Goal: Download file/media

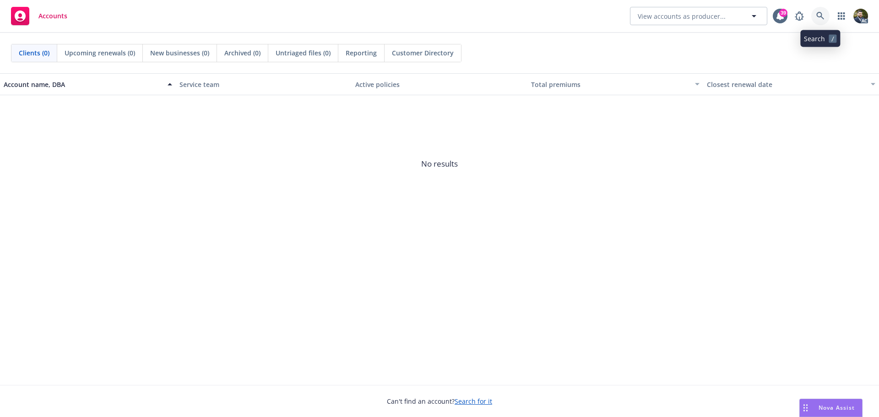
click at [821, 12] on icon at bounding box center [820, 16] width 8 height 8
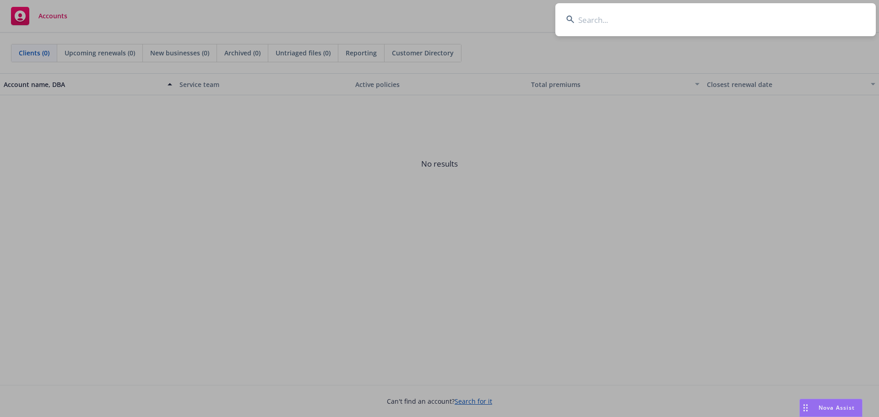
click at [615, 24] on input at bounding box center [715, 19] width 320 height 33
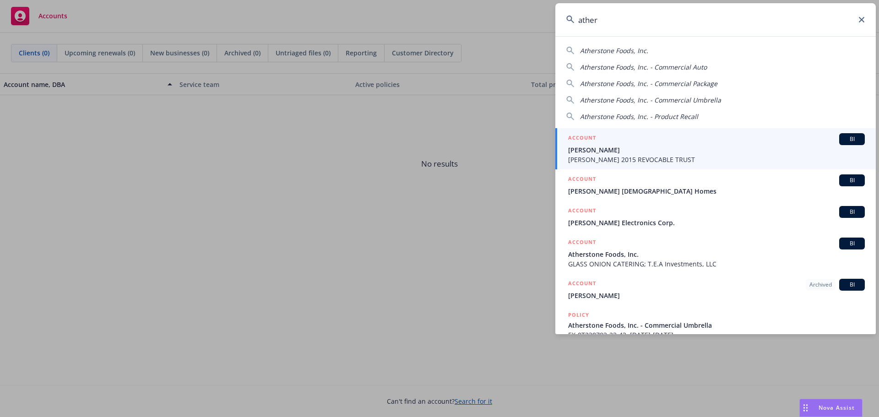
click at [612, 51] on span "Atherstone Foods, Inc." at bounding box center [614, 50] width 68 height 9
type input "Atherstone Foods, Inc."
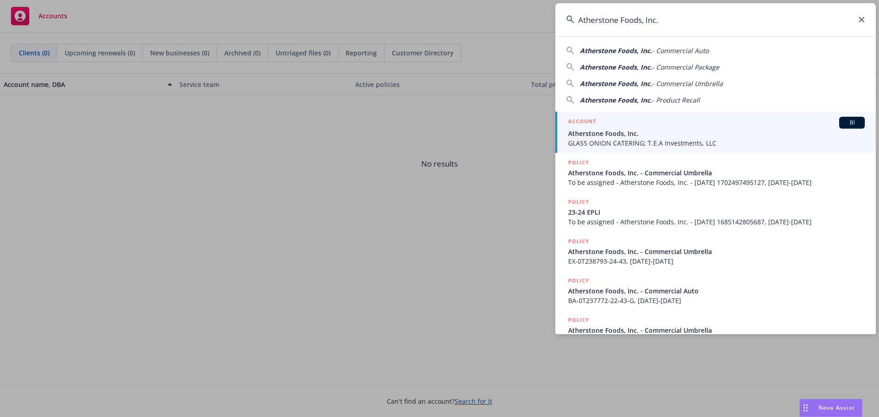
click at [689, 135] on span "Atherstone Foods, Inc." at bounding box center [716, 134] width 297 height 10
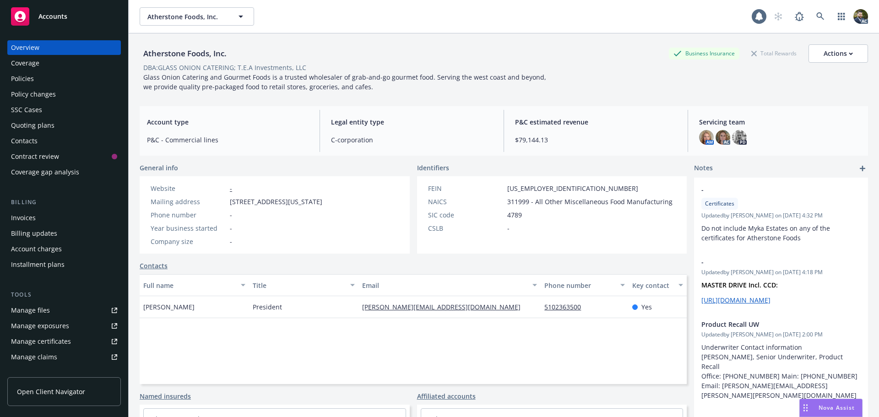
click at [39, 78] on div "Policies" at bounding box center [64, 78] width 106 height 15
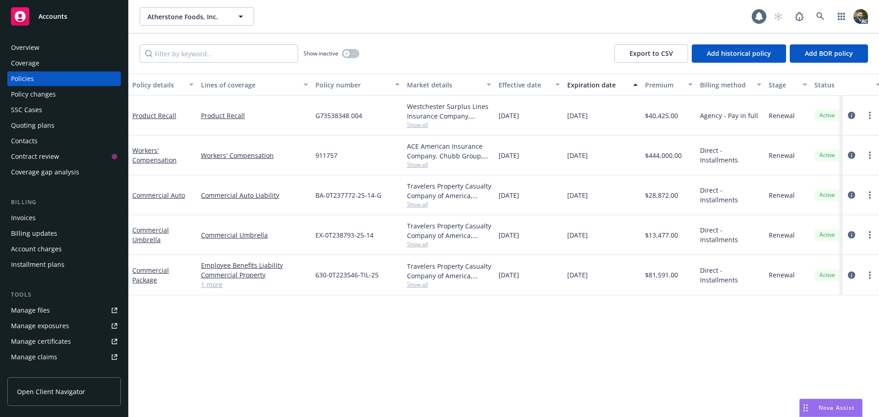
click at [170, 83] on div "Policy details" at bounding box center [157, 85] width 51 height 10
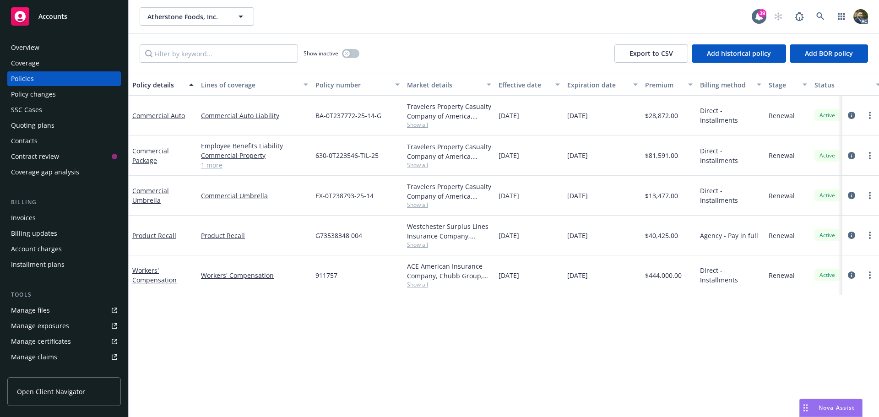
click at [208, 167] on link "1 more" at bounding box center [254, 165] width 107 height 10
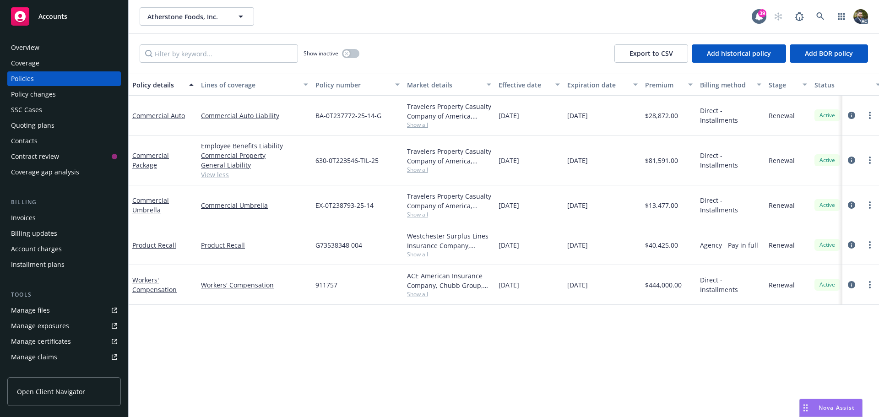
drag, startPoint x: 604, startPoint y: 160, endPoint x: 566, endPoint y: 160, distance: 37.5
click at [566, 160] on div "[DATE]" at bounding box center [602, 160] width 78 height 50
copy span "[DATE]"
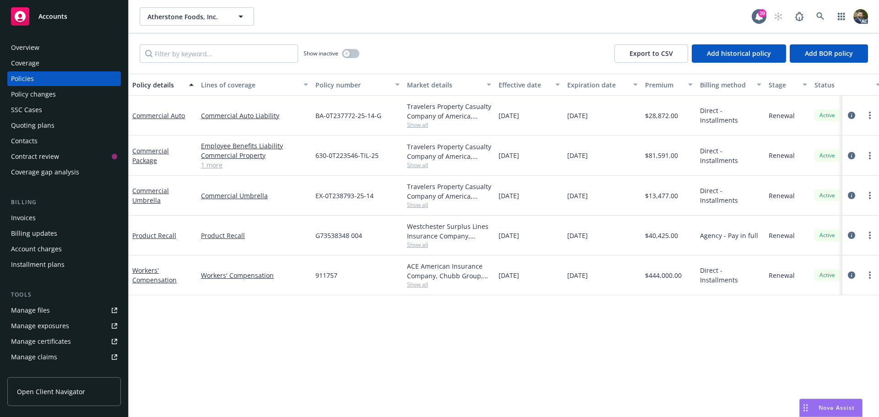
click at [40, 50] on div "Overview" at bounding box center [64, 47] width 106 height 15
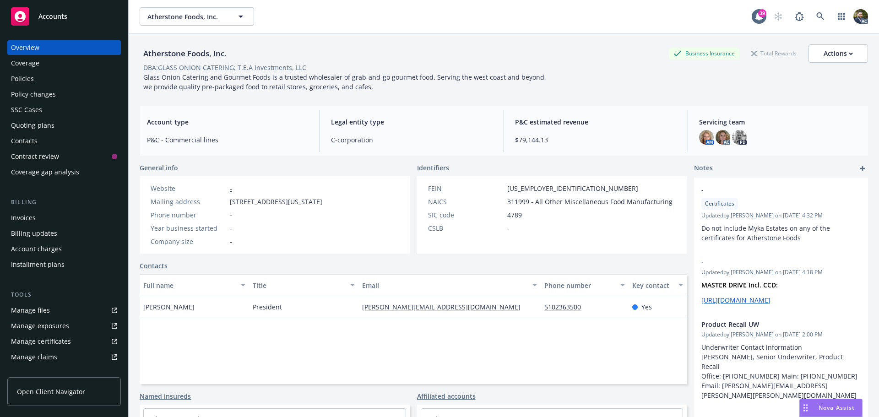
click at [40, 139] on div "Contacts" at bounding box center [64, 141] width 106 height 15
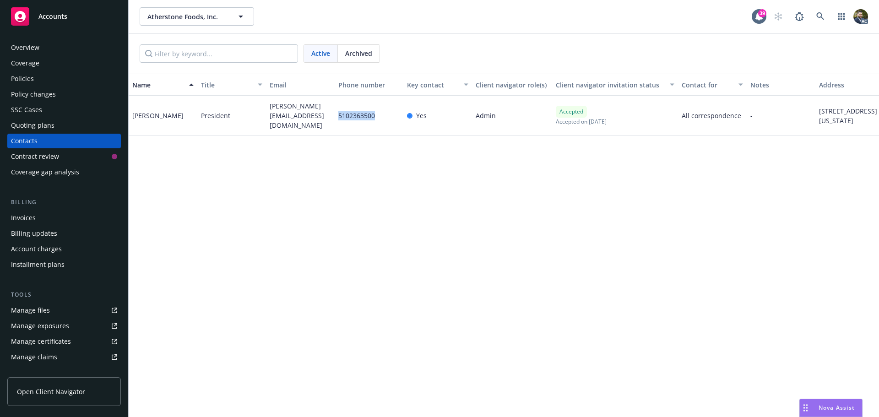
drag, startPoint x: 381, startPoint y: 114, endPoint x: 339, endPoint y: 114, distance: 42.1
click at [339, 114] on div "5102363500" at bounding box center [369, 116] width 69 height 40
copy span "5102363500"
click at [45, 44] on div "Overview" at bounding box center [64, 47] width 106 height 15
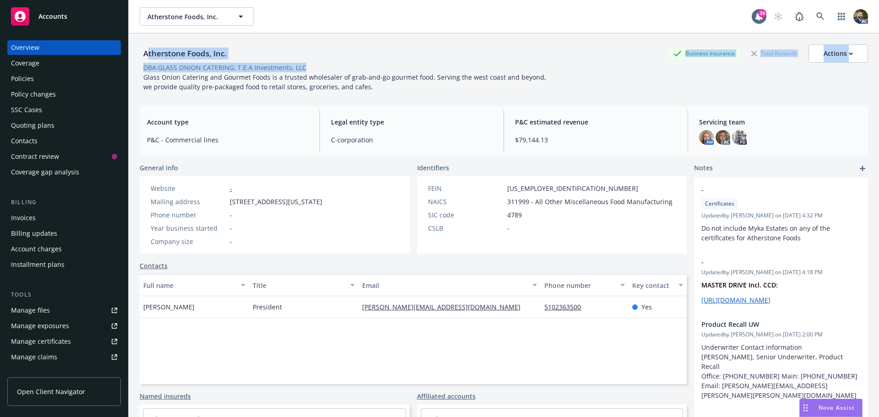
drag, startPoint x: 309, startPoint y: 67, endPoint x: 162, endPoint y: 54, distance: 147.5
click at [146, 54] on div "Atherstone Foods, Inc. Business Insurance Total Rewards Actions DBA: GLASS ONIO…" at bounding box center [504, 67] width 728 height 47
click at [218, 54] on div "Atherstone Foods, Inc." at bounding box center [185, 54] width 91 height 12
drag, startPoint x: 229, startPoint y: 56, endPoint x: 141, endPoint y: 55, distance: 88.3
click at [141, 55] on div "Atherstone Foods, Inc." at bounding box center [185, 54] width 91 height 12
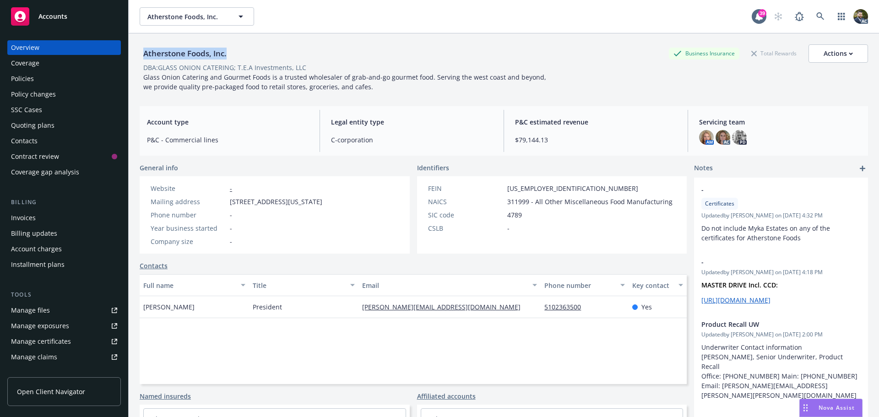
copy div "Atherstone Foods, Inc."
drag, startPoint x: 307, startPoint y: 67, endPoint x: 154, endPoint y: 69, distance: 152.4
click at [154, 69] on span "DBA: GLASS ONION CATERING; T.E.A Investments, LLC" at bounding box center [225, 68] width 170 height 10
drag, startPoint x: 146, startPoint y: 68, endPoint x: 304, endPoint y: 69, distance: 158.8
click at [304, 69] on span "DBA: GLASS ONION CATERING; T.E.A Investments, LLC" at bounding box center [225, 68] width 170 height 10
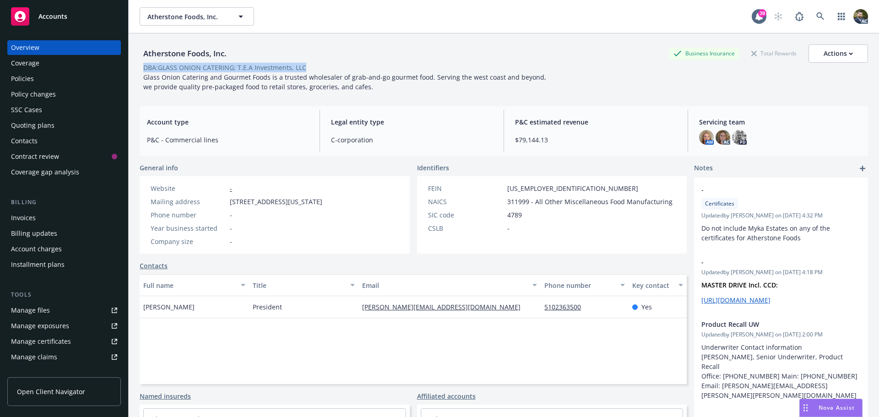
copy div "DBA: GLASS ONION CATERING; T.E.A Investments, LLC"
click at [812, 11] on link at bounding box center [820, 16] width 18 height 18
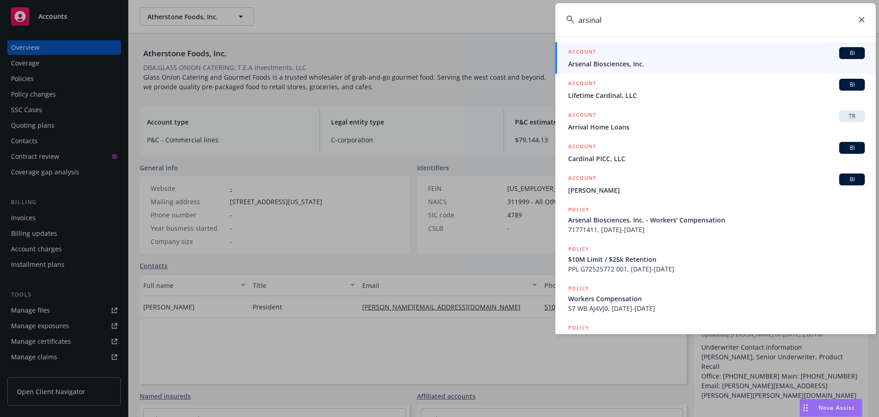
type input "arsinal"
click at [776, 59] on span "Arsenal Biosciences, Inc." at bounding box center [716, 64] width 297 height 10
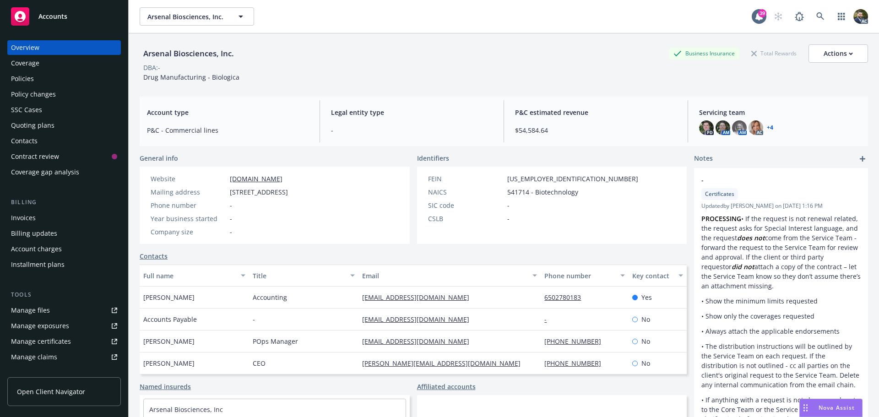
click at [31, 79] on div "Policies" at bounding box center [22, 78] width 23 height 15
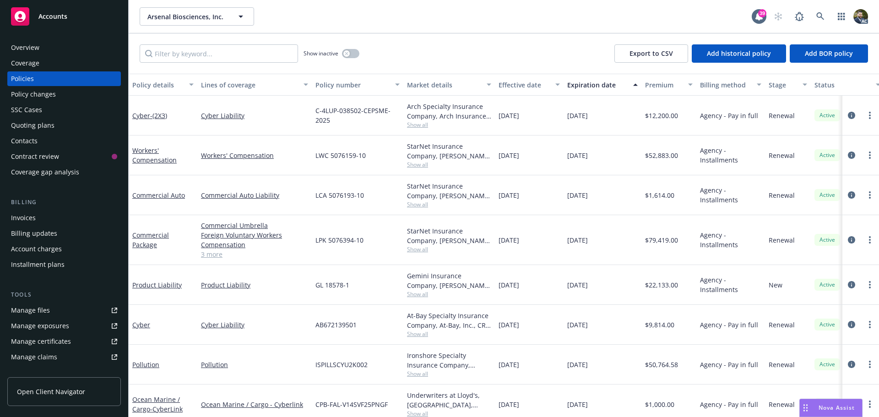
click at [154, 86] on div "Policy details" at bounding box center [157, 85] width 51 height 10
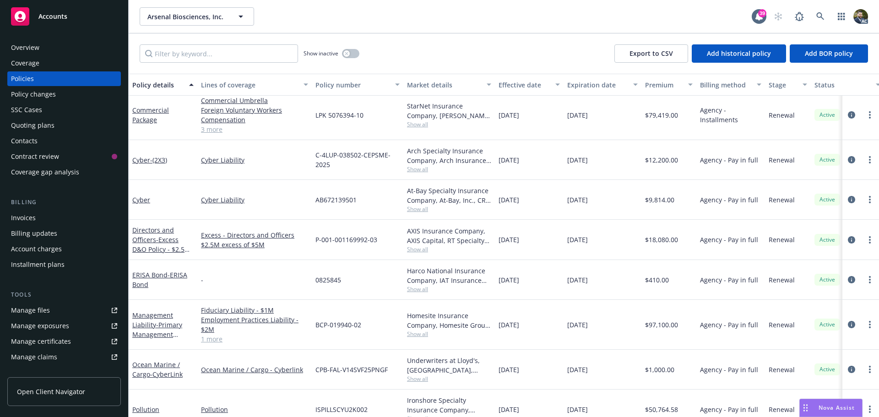
scroll to position [46, 0]
click at [848, 113] on icon "circleInformation" at bounding box center [851, 114] width 7 height 7
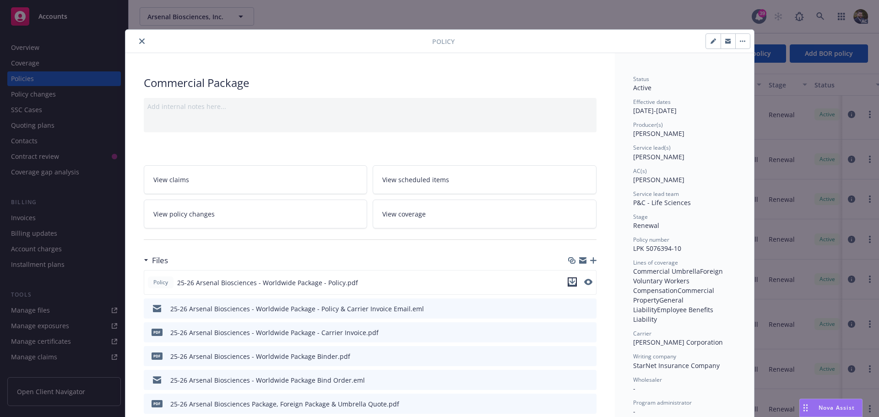
click at [571, 284] on icon "download file" at bounding box center [571, 281] width 7 height 7
